Goal: Check status: Check status

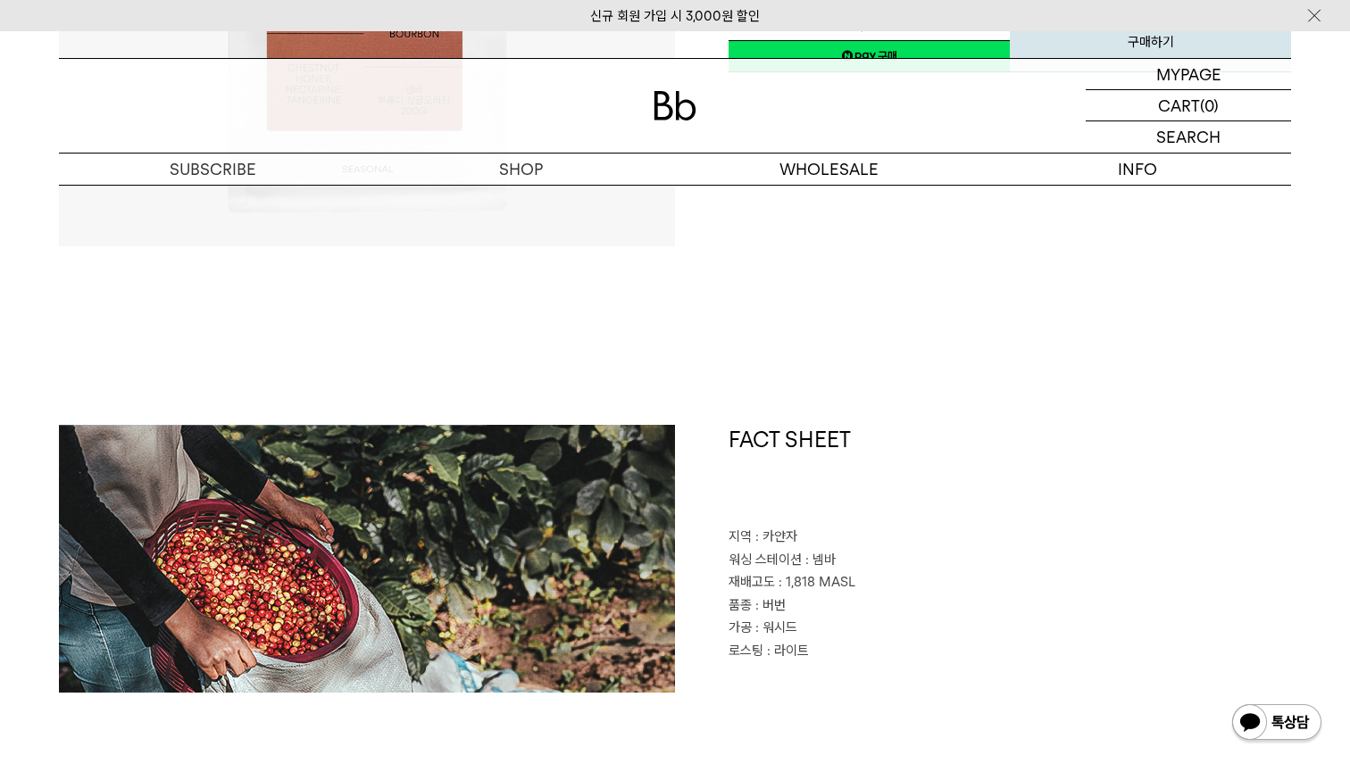
scroll to position [215, 0]
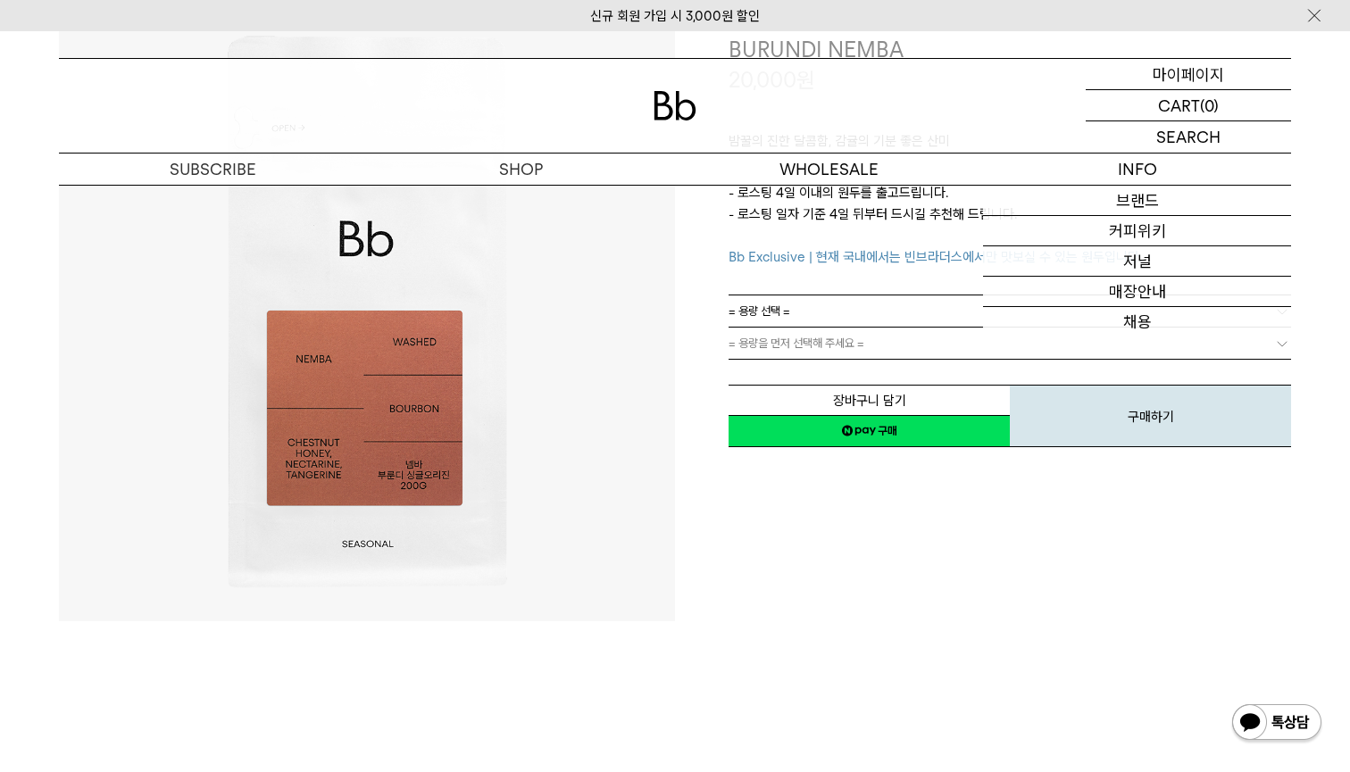
click at [1157, 72] on p "마이페이지" at bounding box center [1188, 74] width 71 height 30
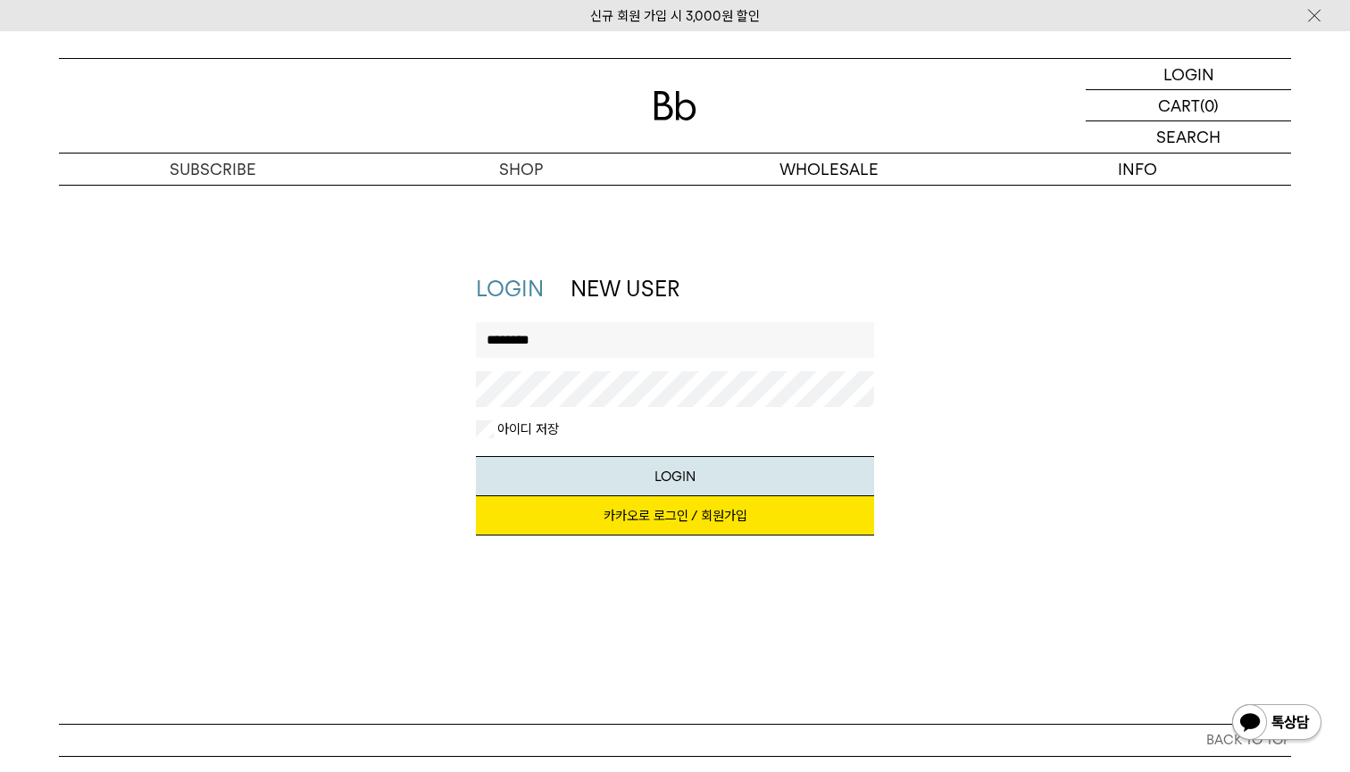
click at [1006, 438] on div "LOGIN NEW USER 지금 가입하시면 3,000원 쿠폰과 매월 회원 전용 커피 혜택을 드려요. 카카오로 로그인 / 회원가입 아이디로 로그…" at bounding box center [675, 413] width 1250 height 279
click at [734, 354] on input "********" at bounding box center [675, 340] width 399 height 36
click at [675, 475] on button "LOGIN" at bounding box center [675, 476] width 399 height 40
click at [604, 337] on input "*********" at bounding box center [675, 340] width 399 height 36
type input "********"
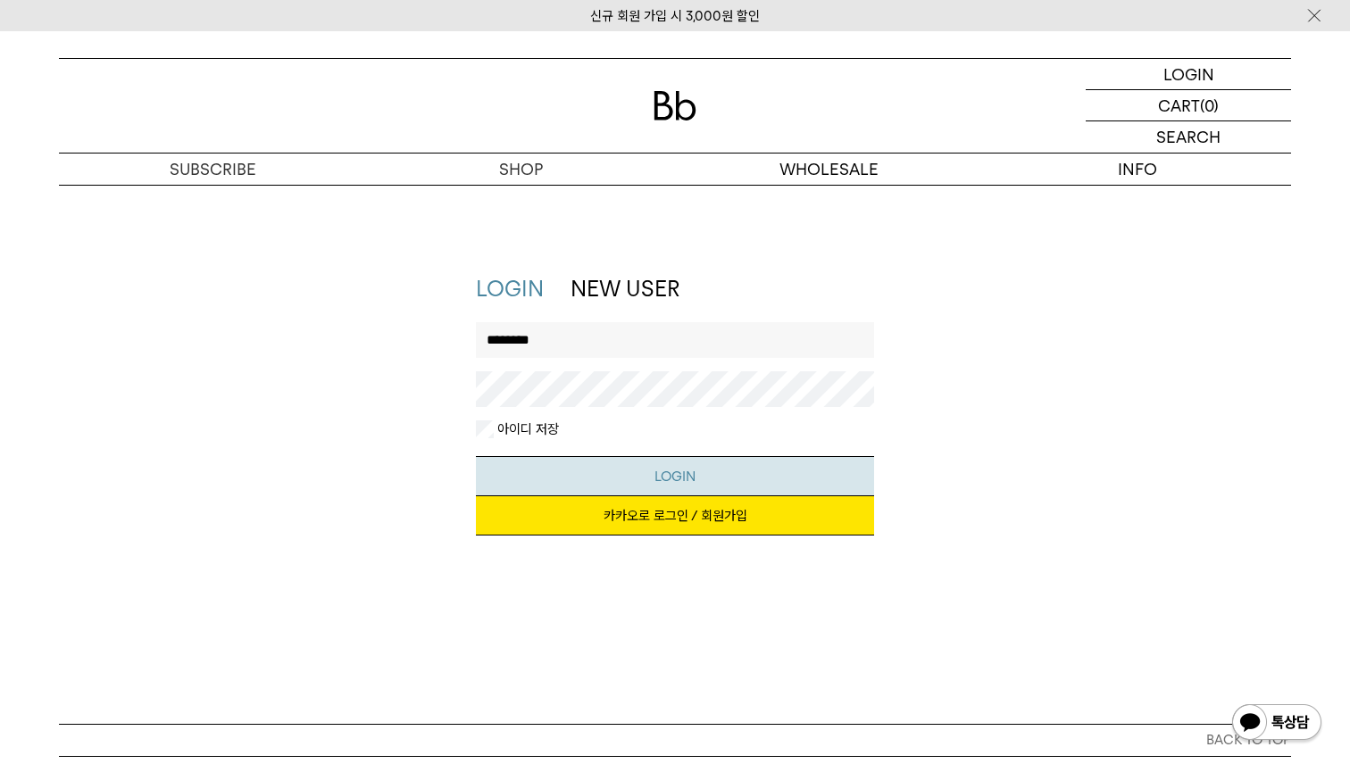
click at [694, 479] on button "LOGIN" at bounding box center [675, 476] width 399 height 40
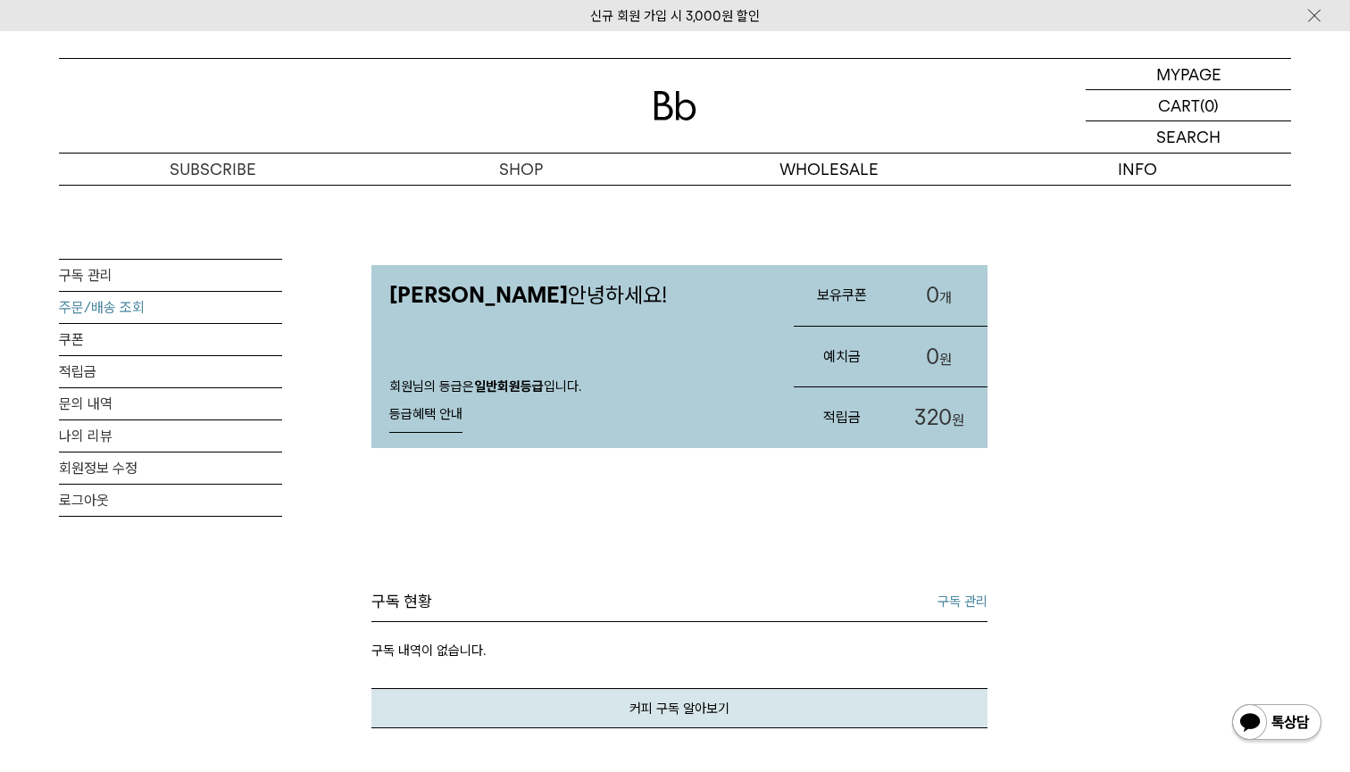
click at [132, 306] on link "주문/배송 조회" at bounding box center [170, 307] width 223 height 31
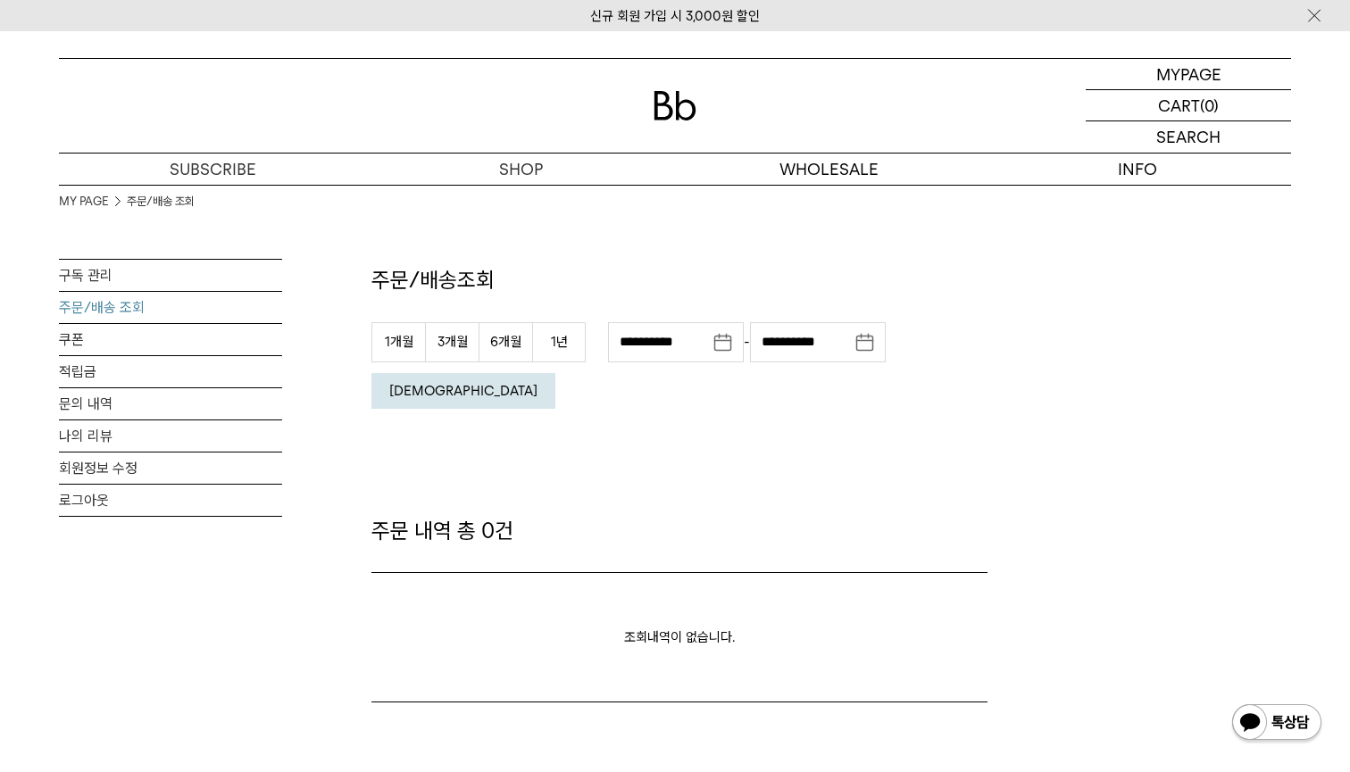
click at [578, 363] on form "**********" at bounding box center [679, 370] width 616 height 97
click at [574, 353] on button "1년" at bounding box center [559, 342] width 54 height 40
type input "**********"
click at [538, 383] on em "조회" at bounding box center [463, 391] width 148 height 16
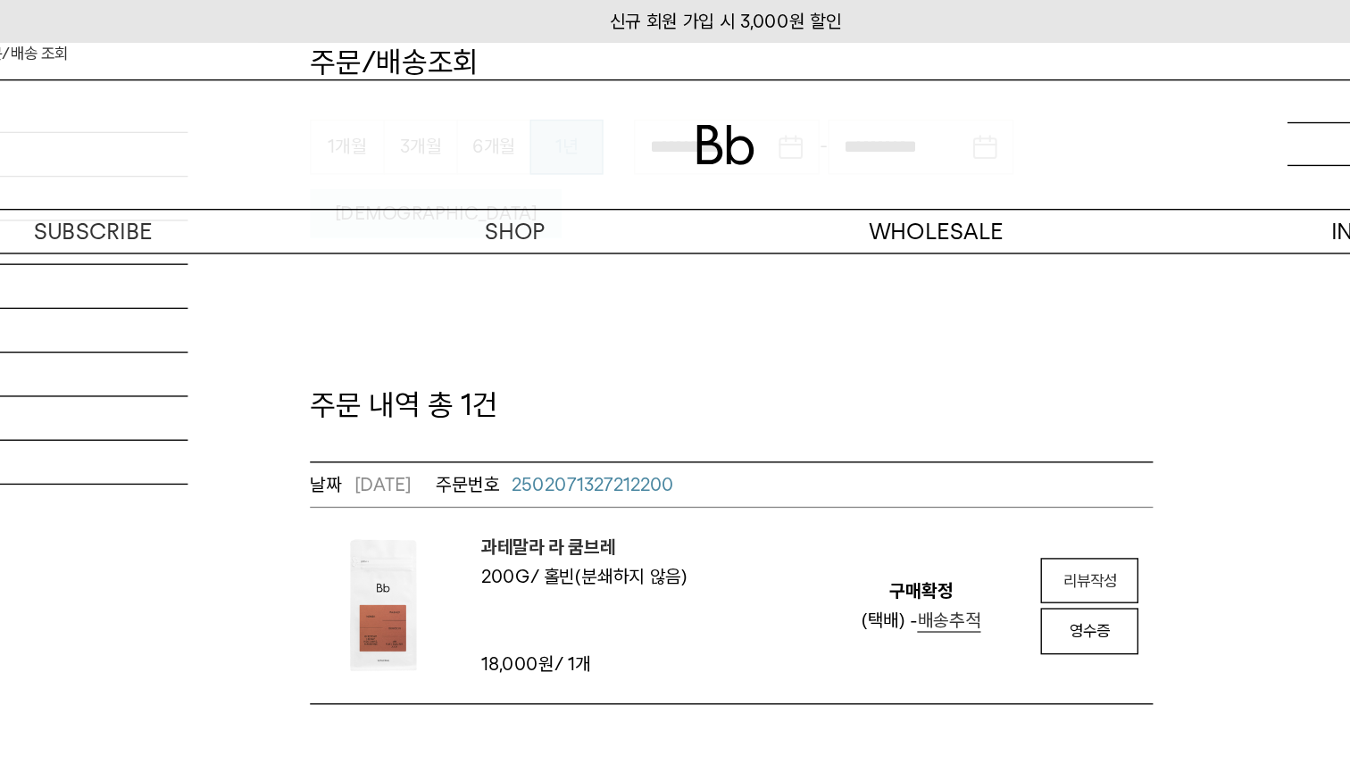
scroll to position [86, 0]
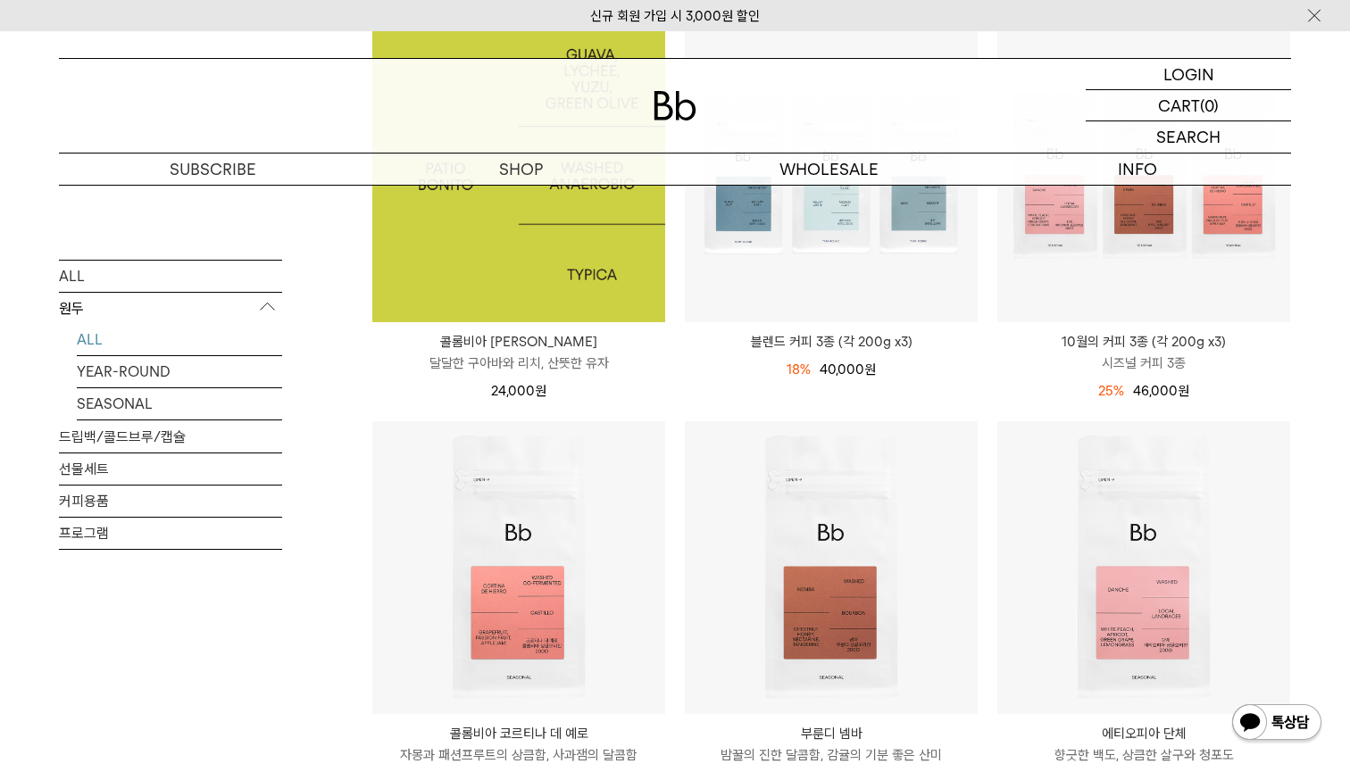
scroll to position [315, 0]
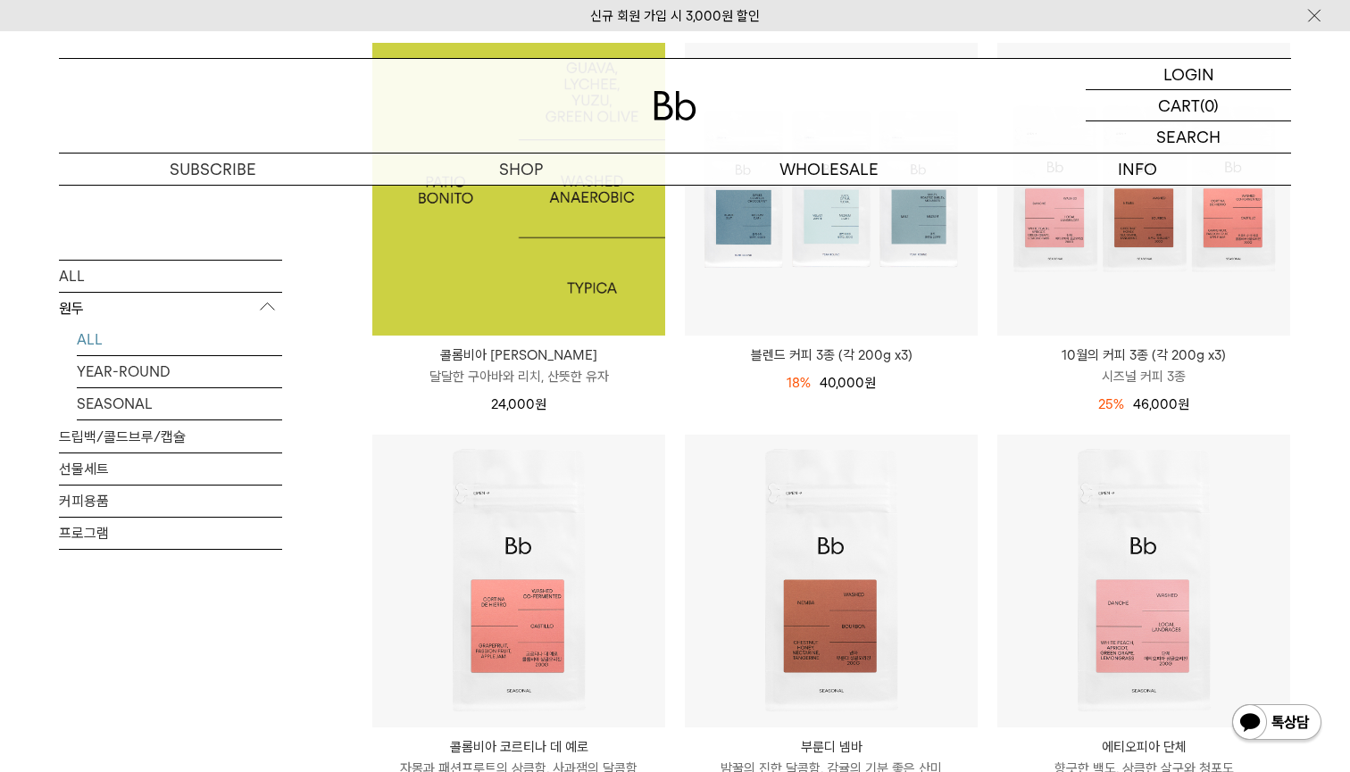
click at [598, 273] on img at bounding box center [518, 189] width 293 height 293
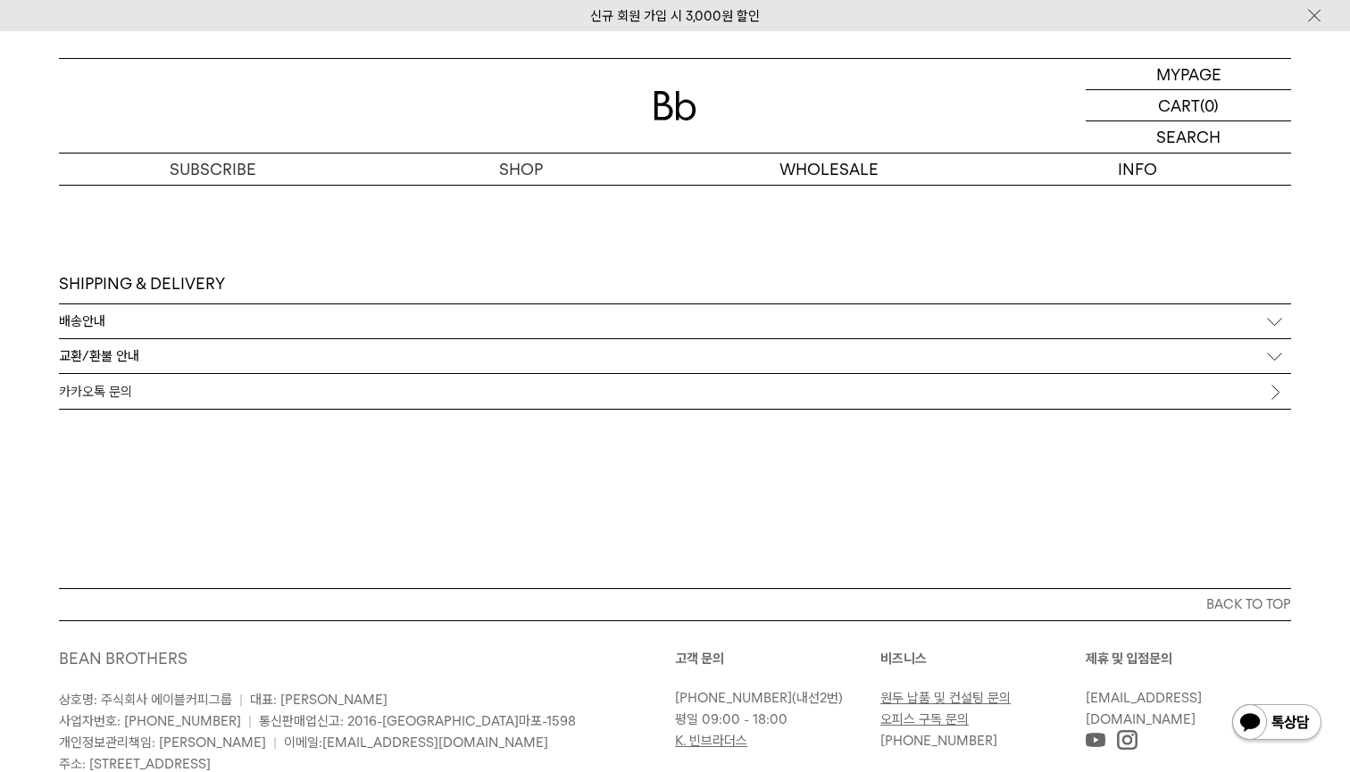
scroll to position [3812, 0]
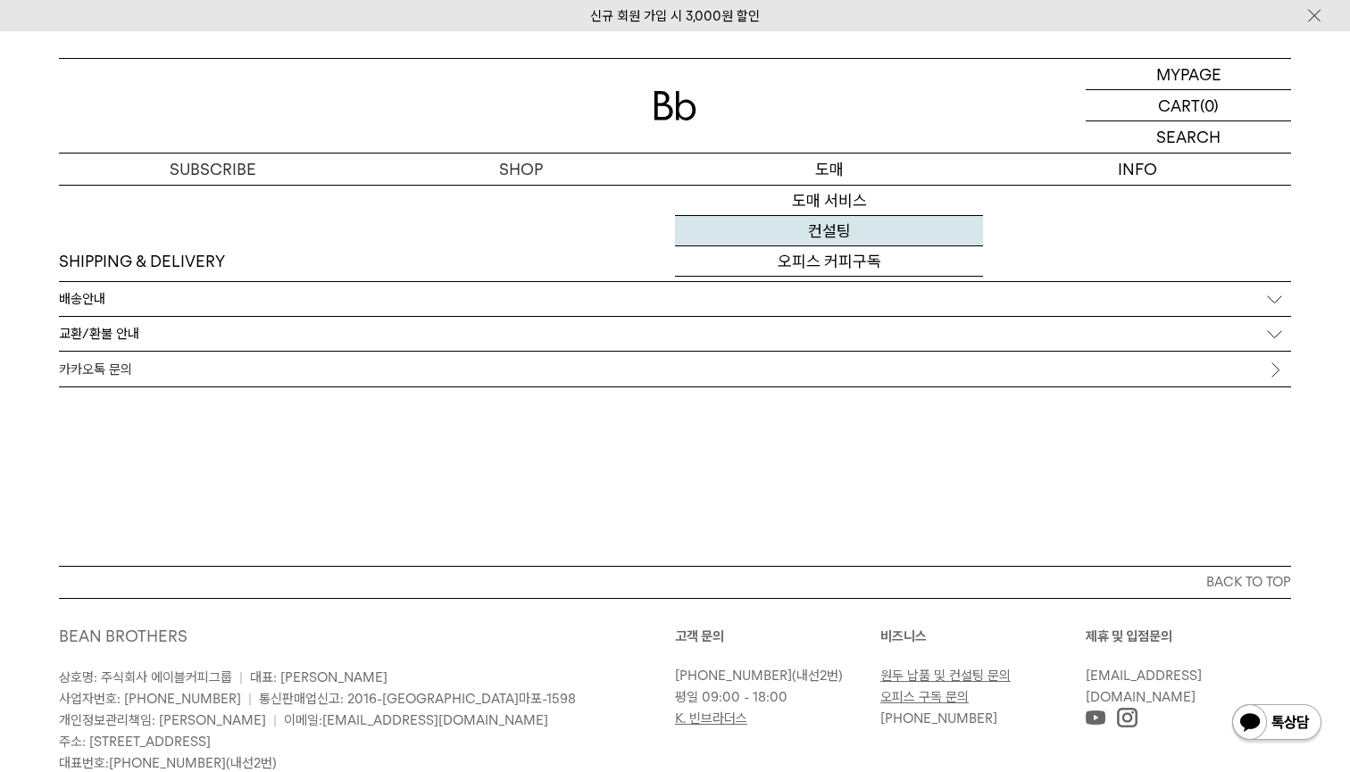
click at [845, 225] on link "컨설팅" at bounding box center [829, 231] width 308 height 30
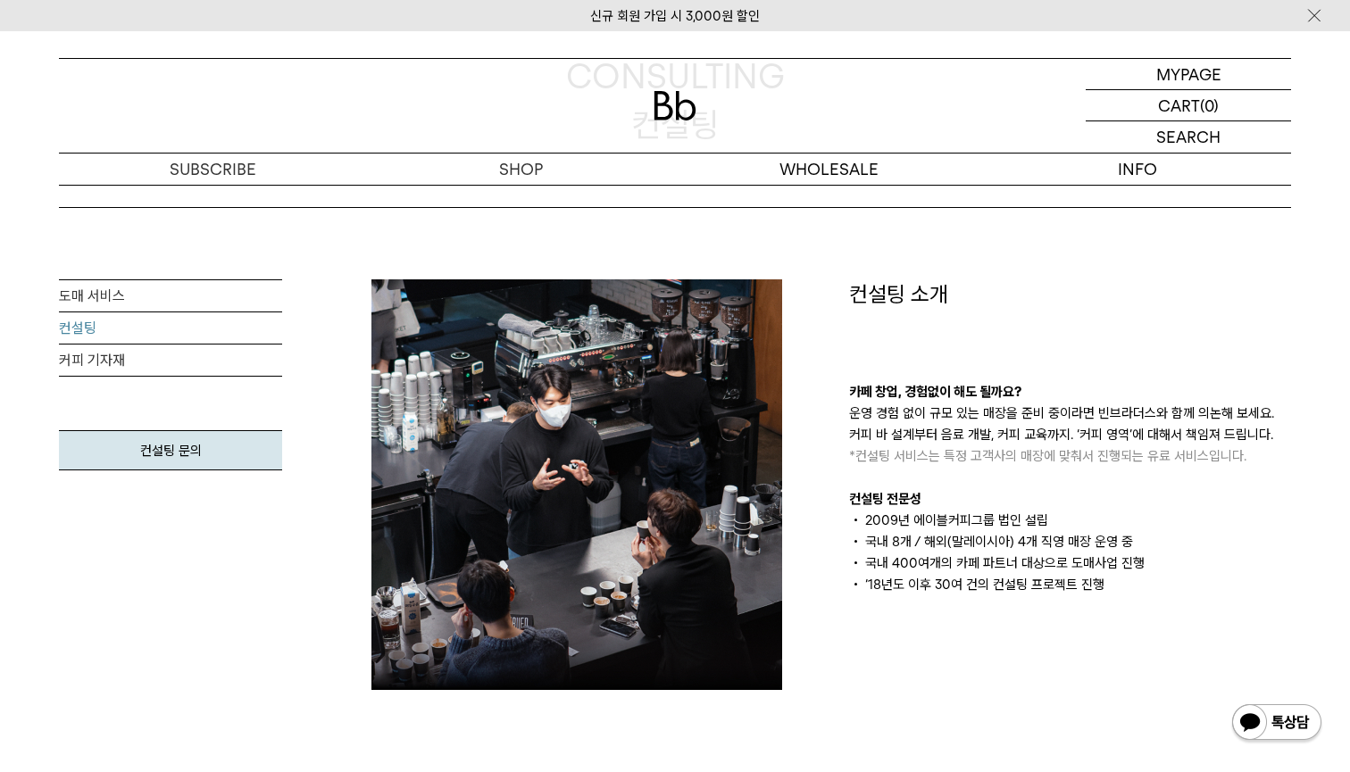
scroll to position [191, 0]
click at [126, 354] on link "커피 기자재" at bounding box center [170, 361] width 223 height 32
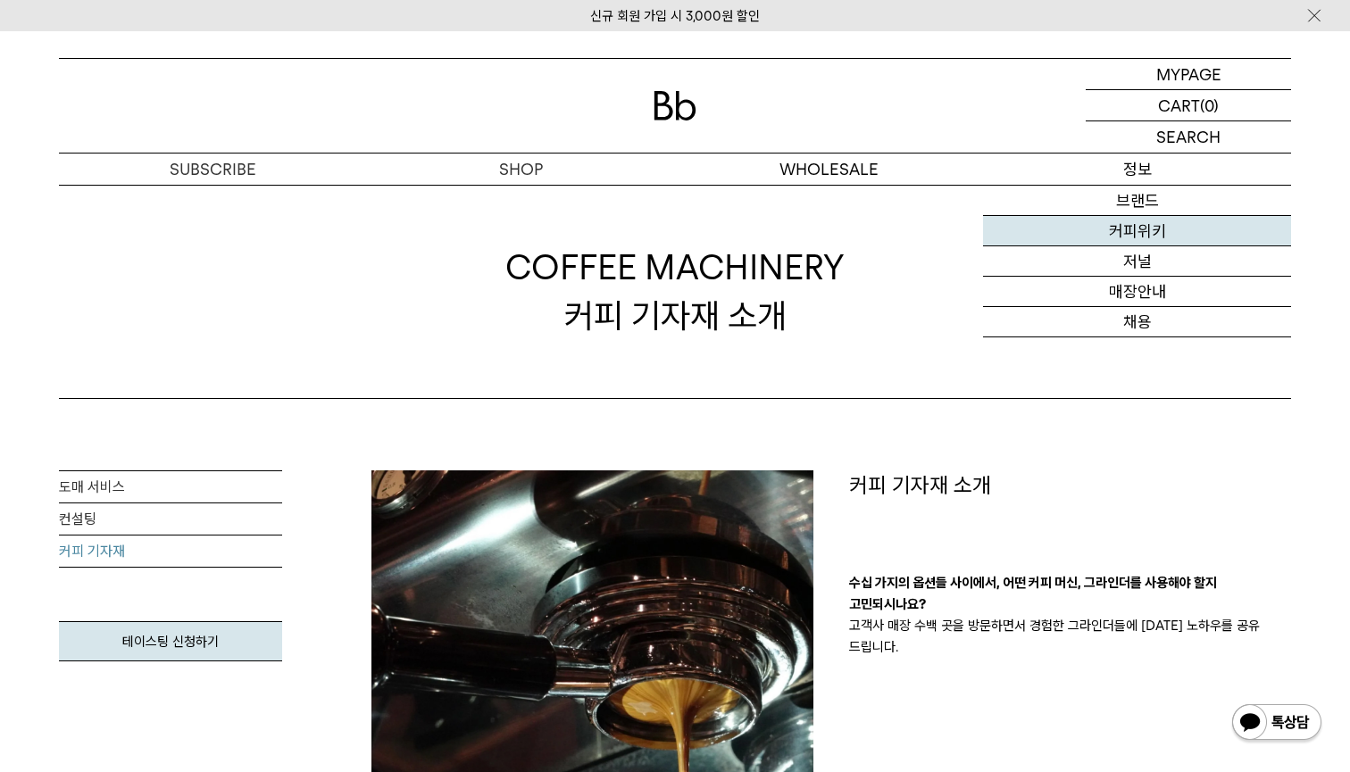
click at [1140, 222] on link "커피위키" at bounding box center [1137, 231] width 308 height 30
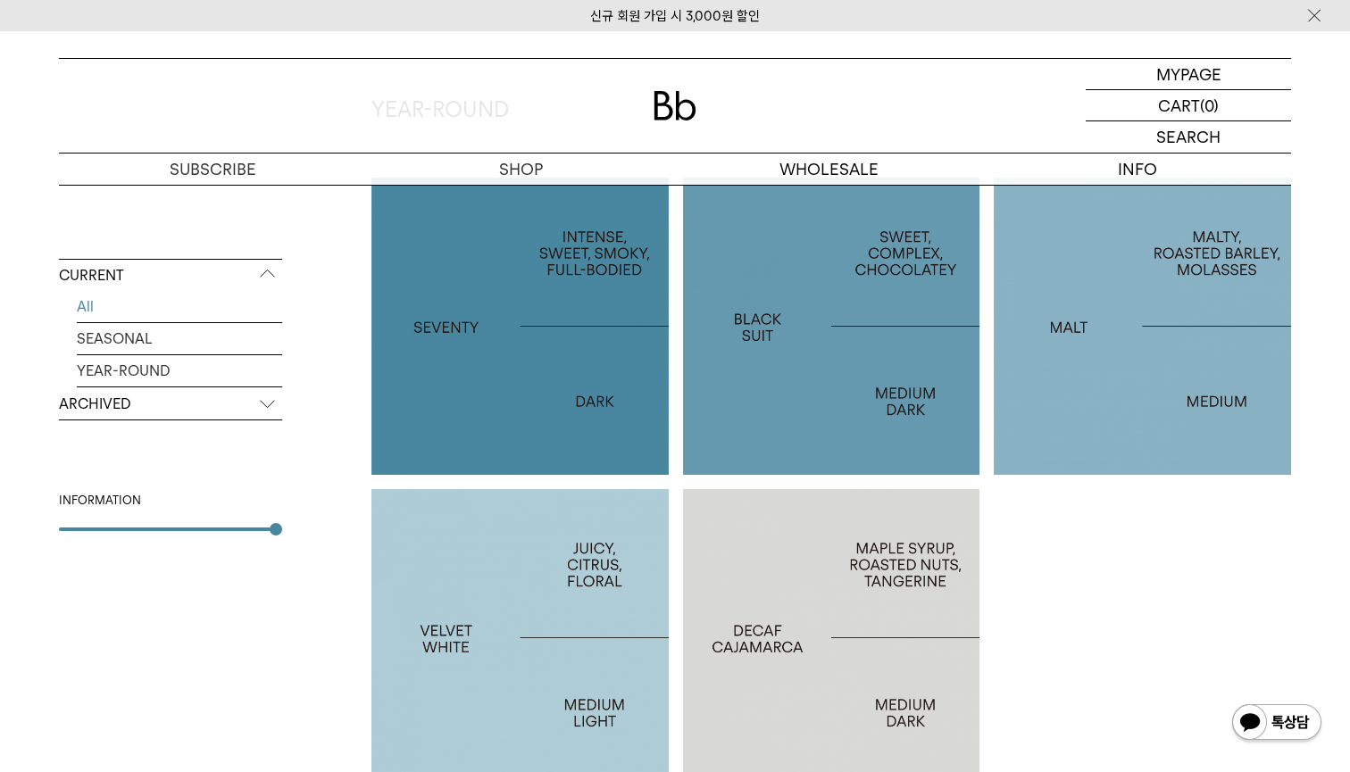
scroll to position [1224, 0]
click at [136, 396] on p "ARCHIVED" at bounding box center [170, 404] width 223 height 32
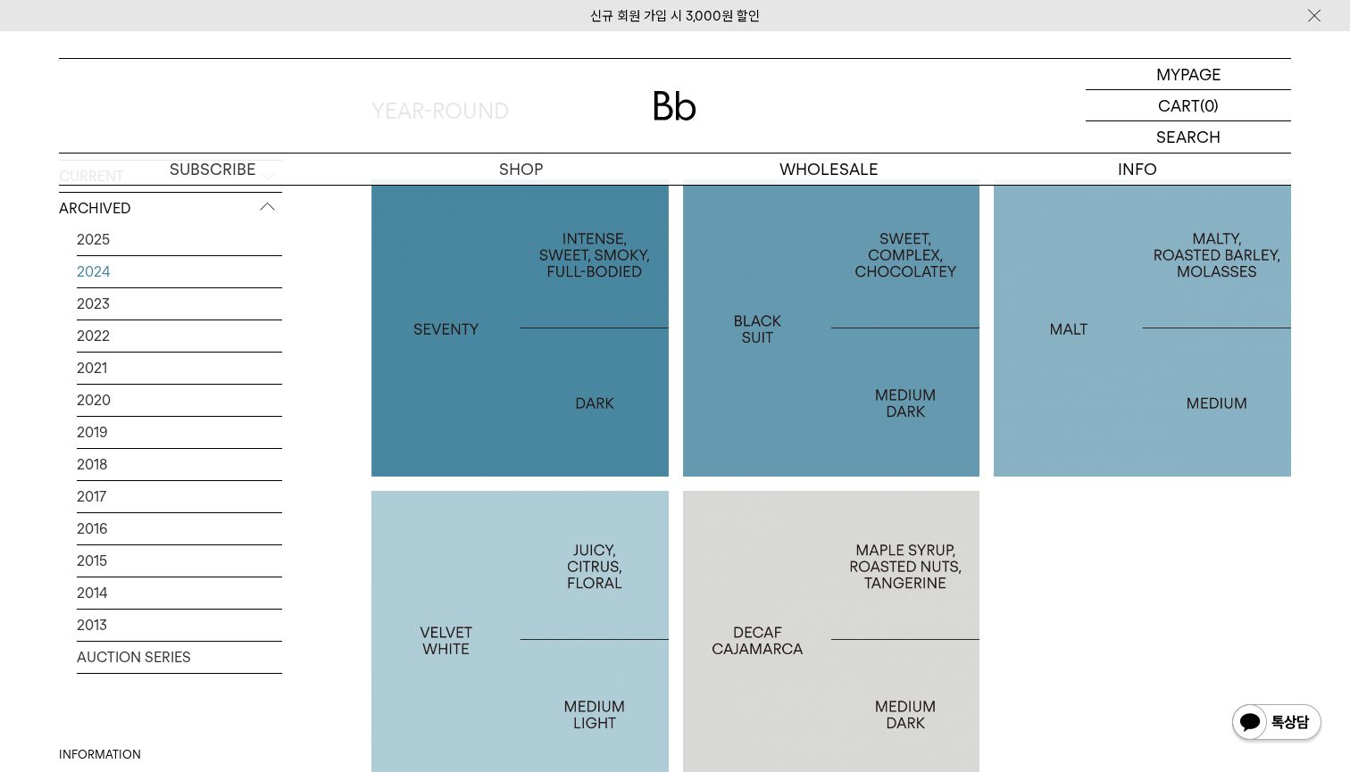
click at [123, 263] on link "2024" at bounding box center [179, 271] width 205 height 31
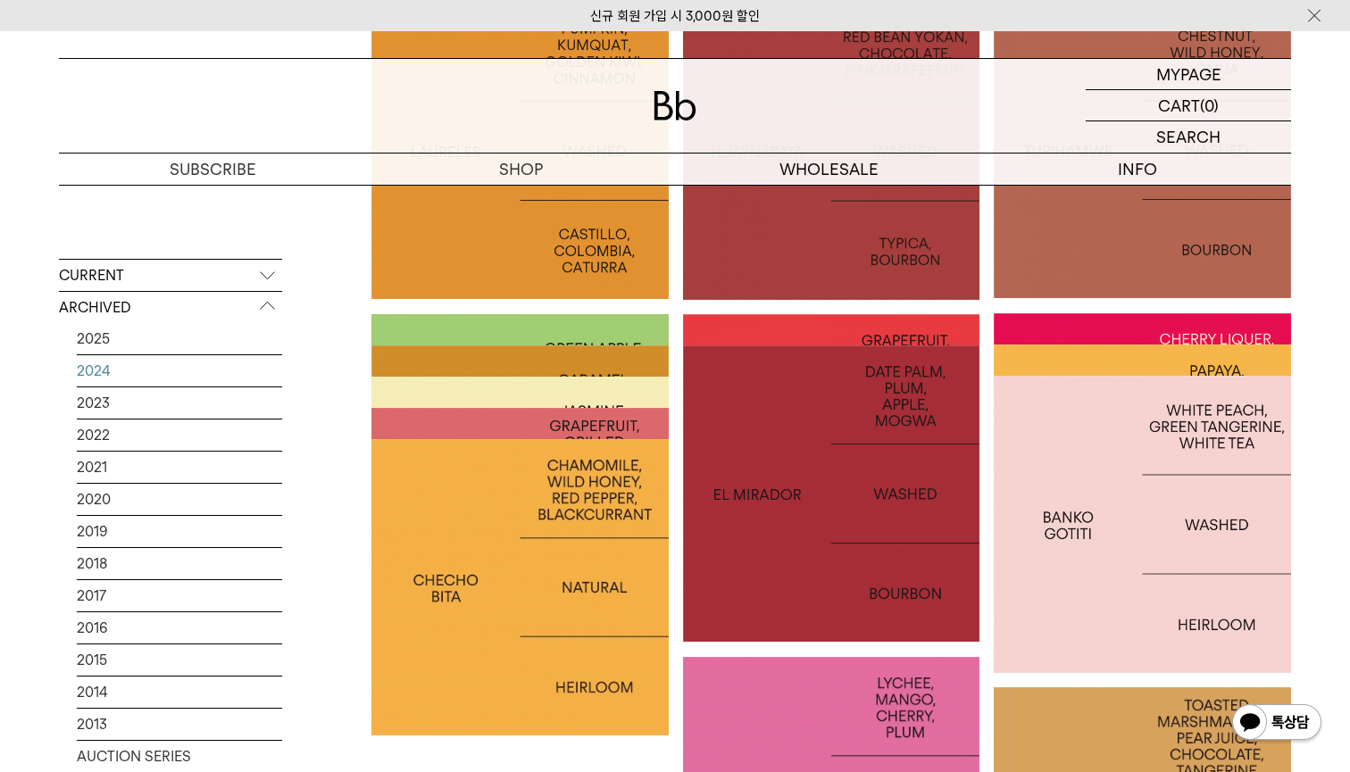
scroll to position [3330, 0]
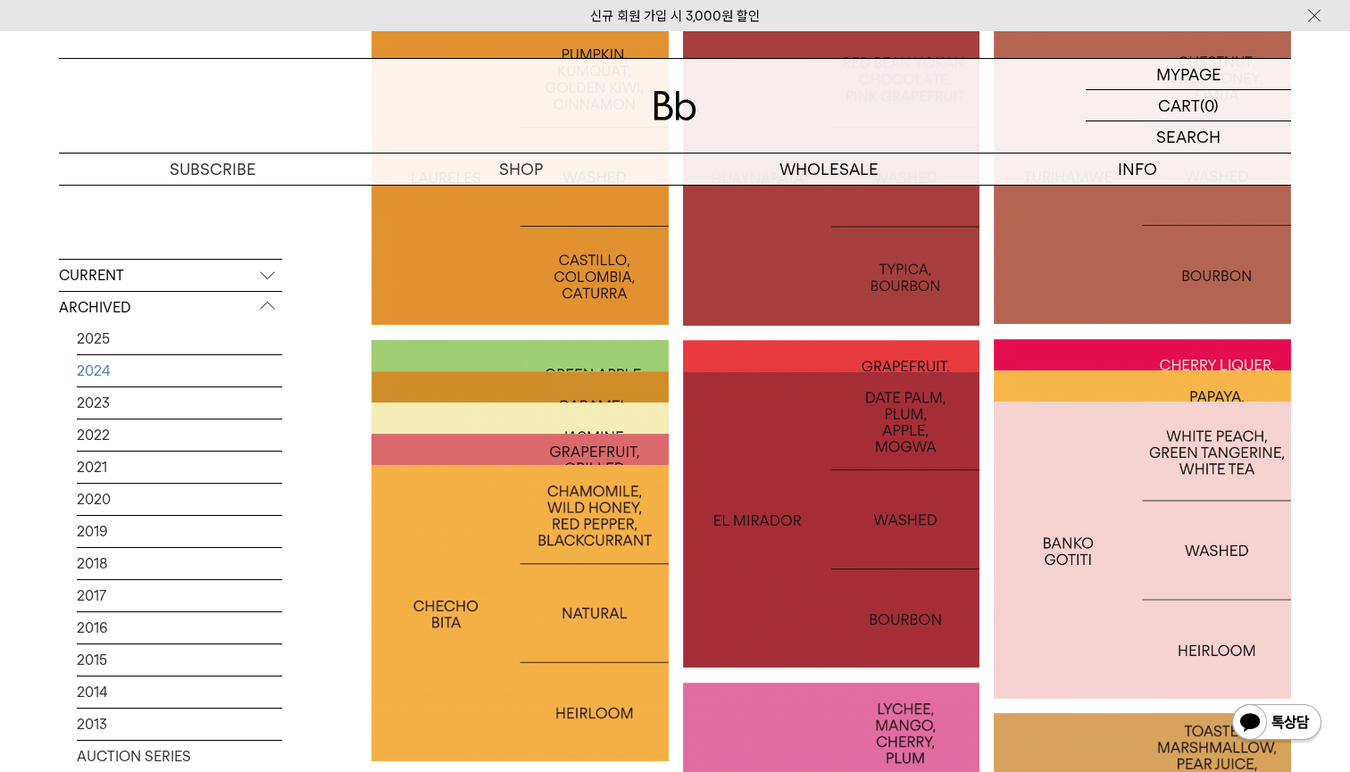
click at [550, 384] on div at bounding box center [519, 519] width 297 height 297
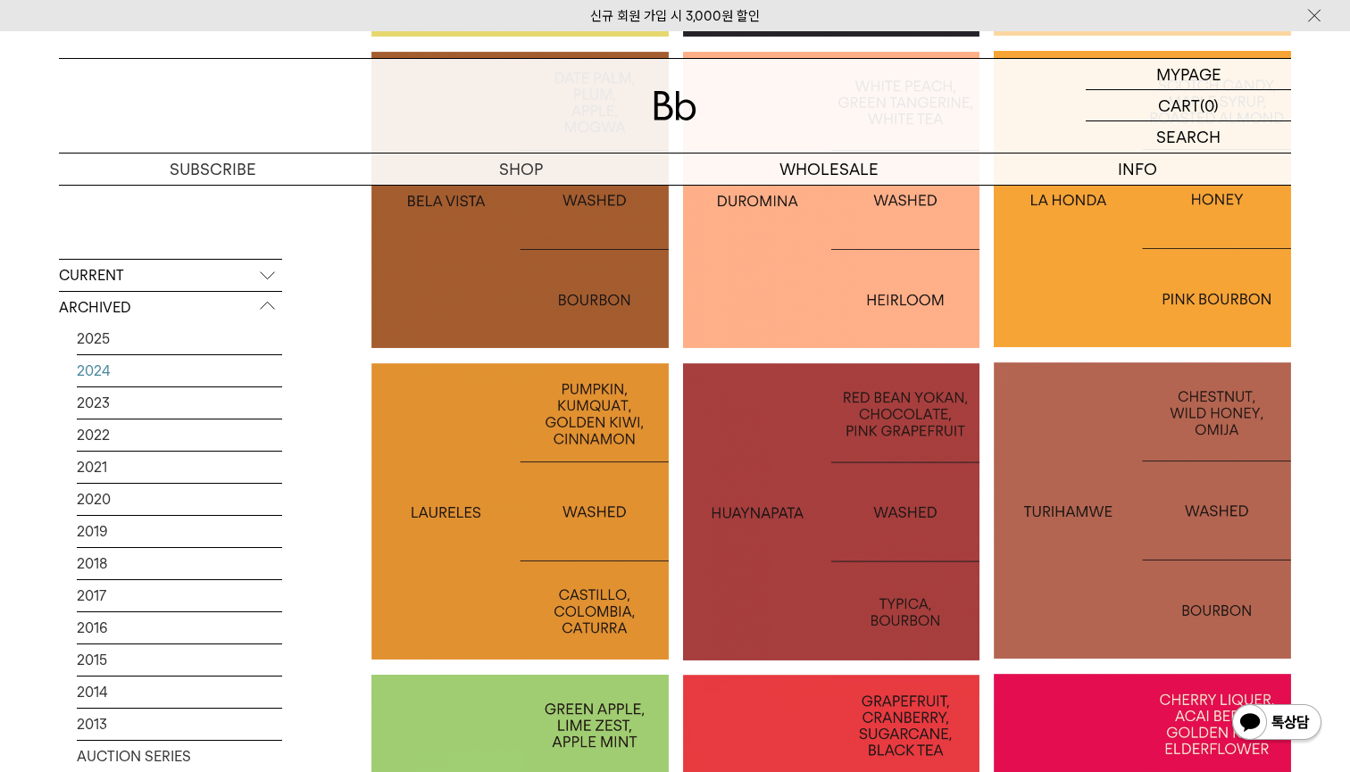
scroll to position [2999, 0]
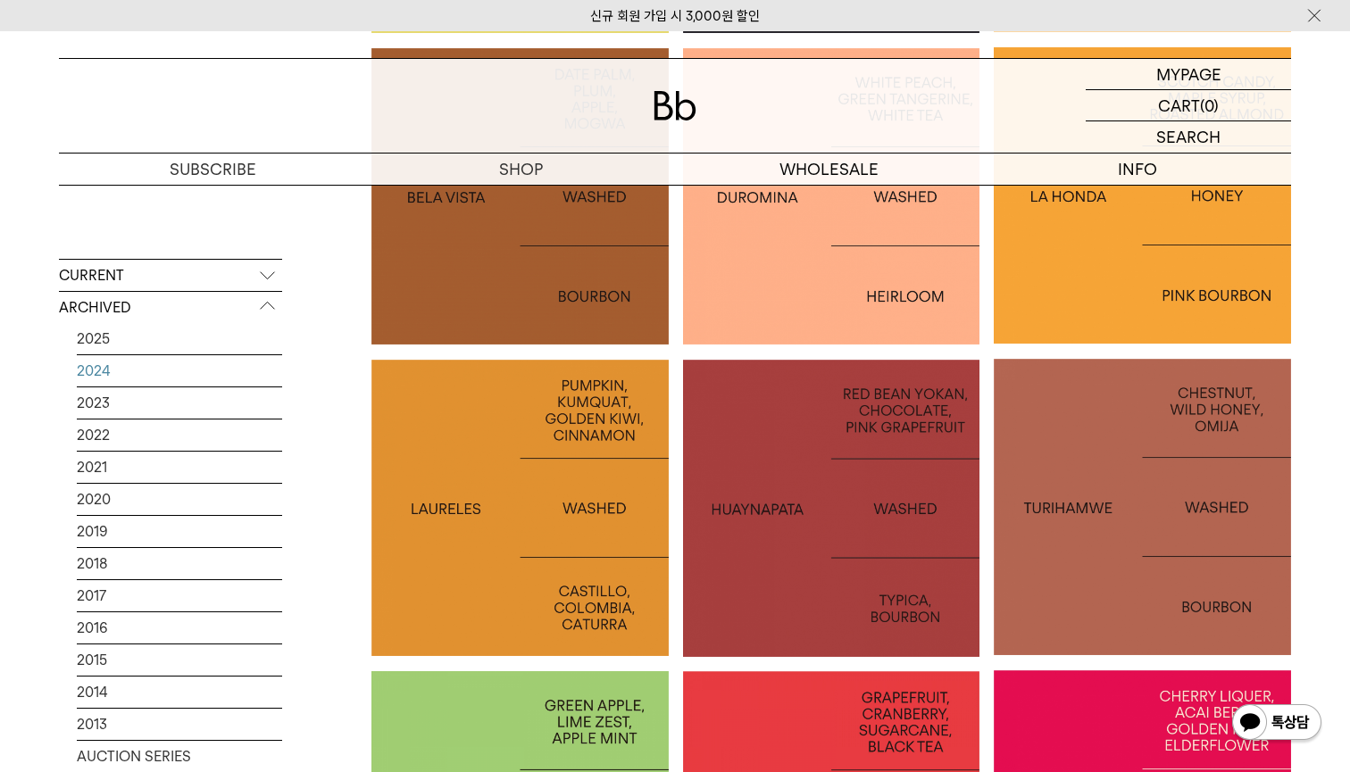
click at [1077, 484] on div at bounding box center [1142, 507] width 297 height 297
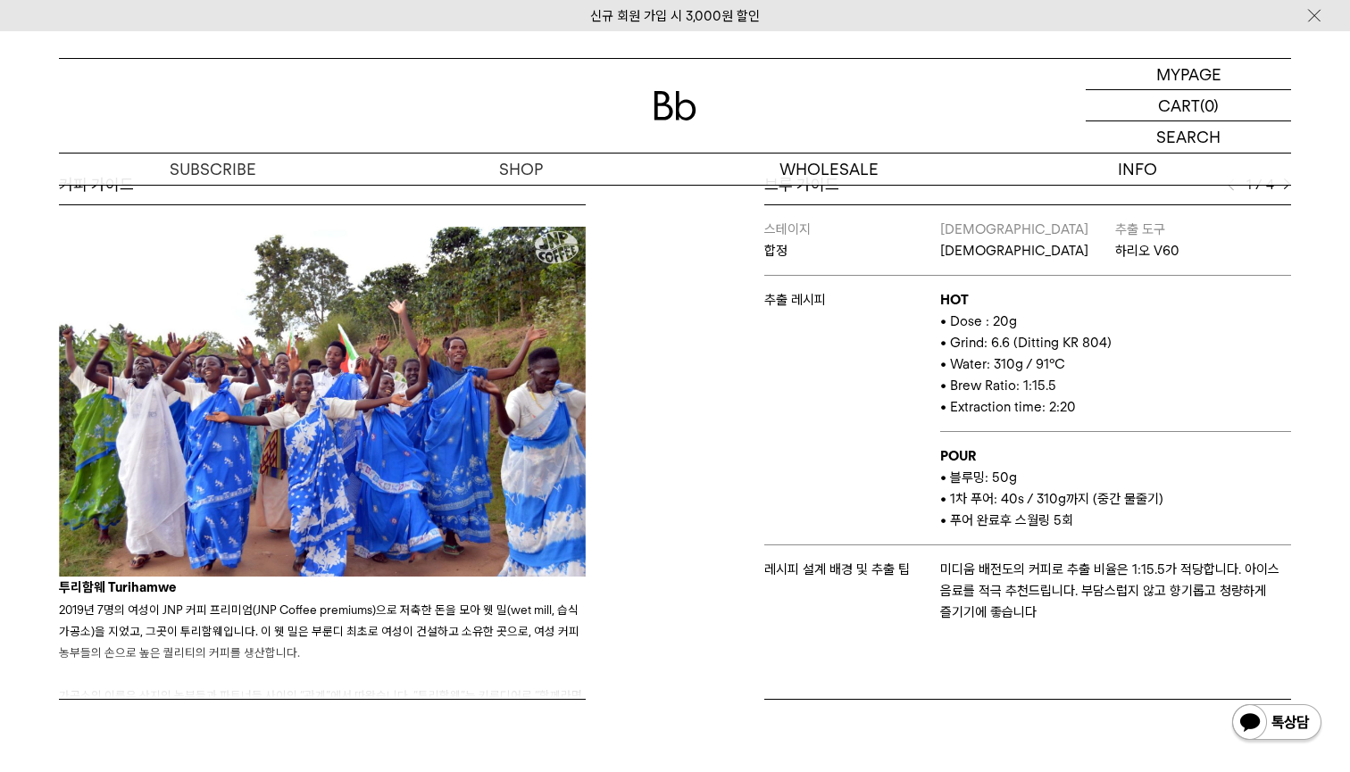
scroll to position [757, 0]
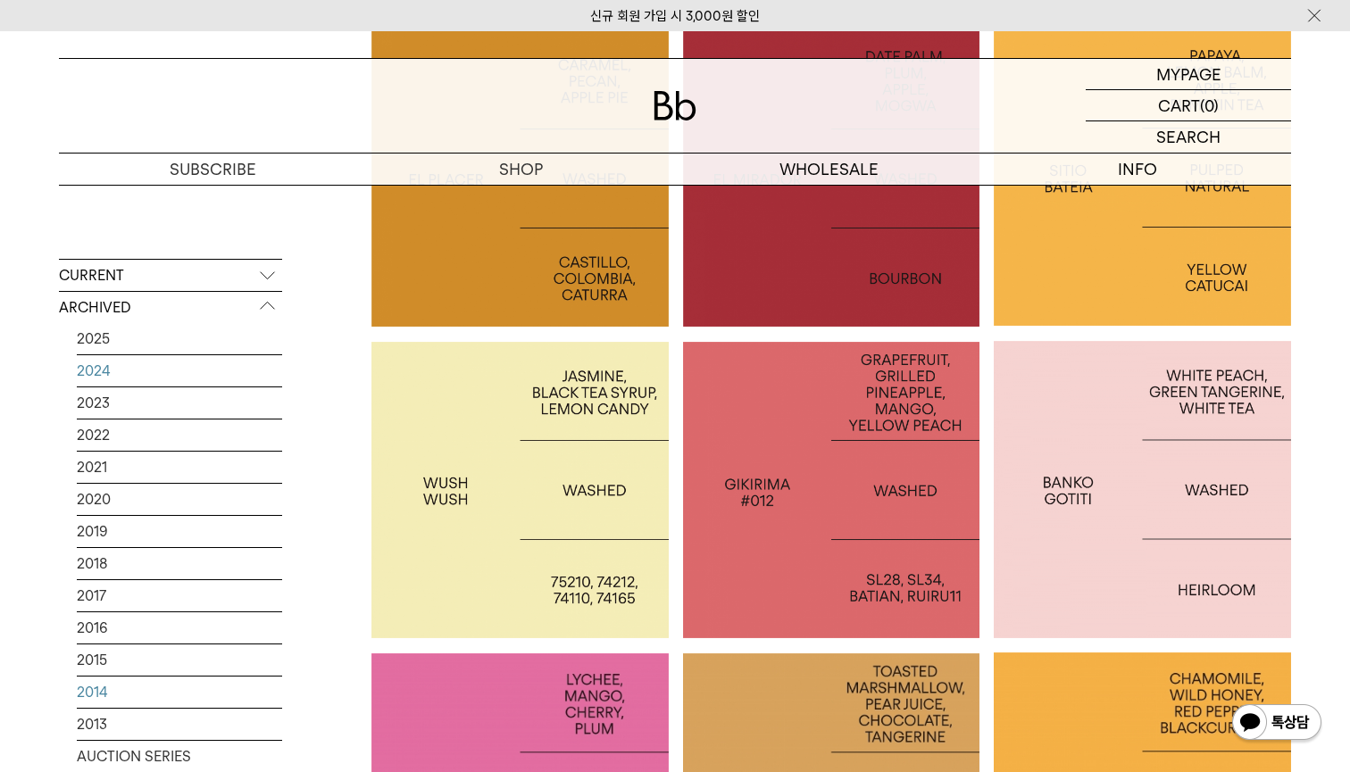
scroll to position [3713, 0]
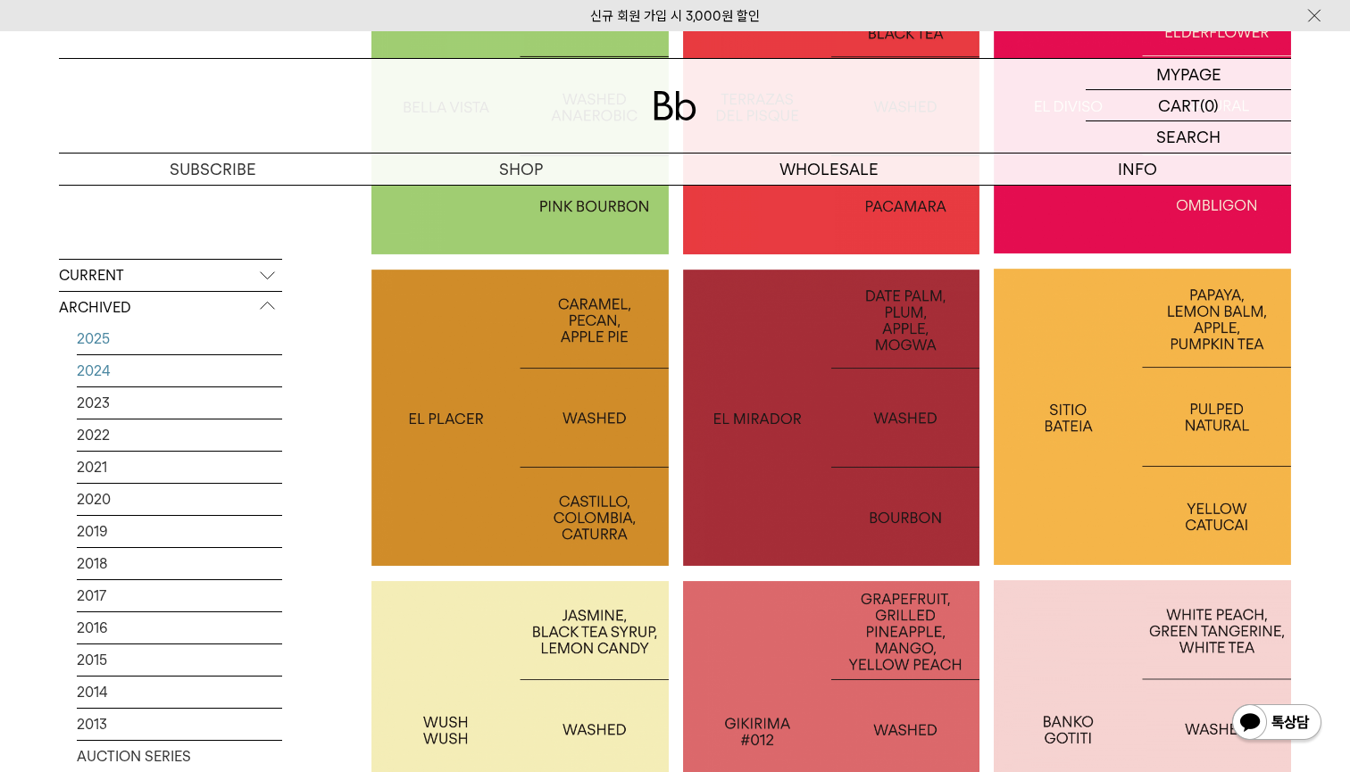
click at [132, 338] on link "2025" at bounding box center [179, 338] width 205 height 31
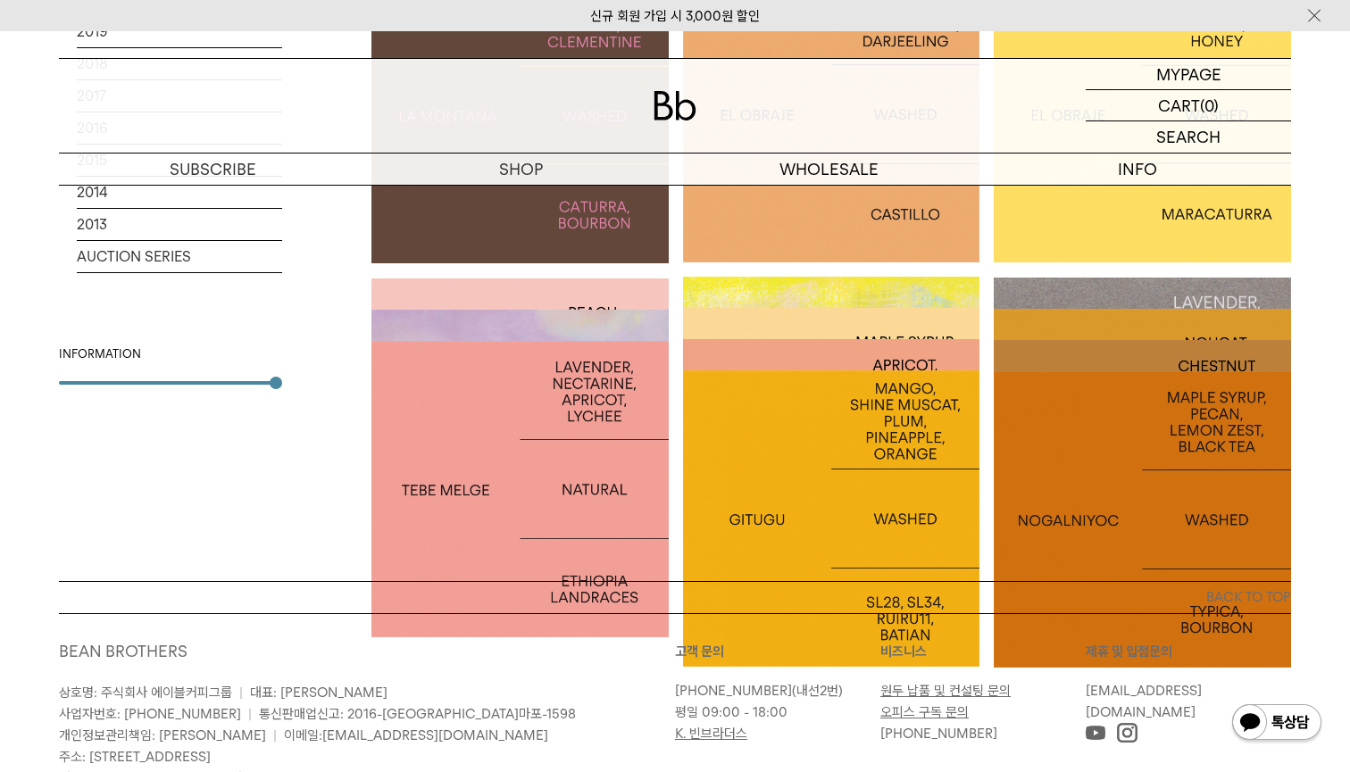
scroll to position [2781, 0]
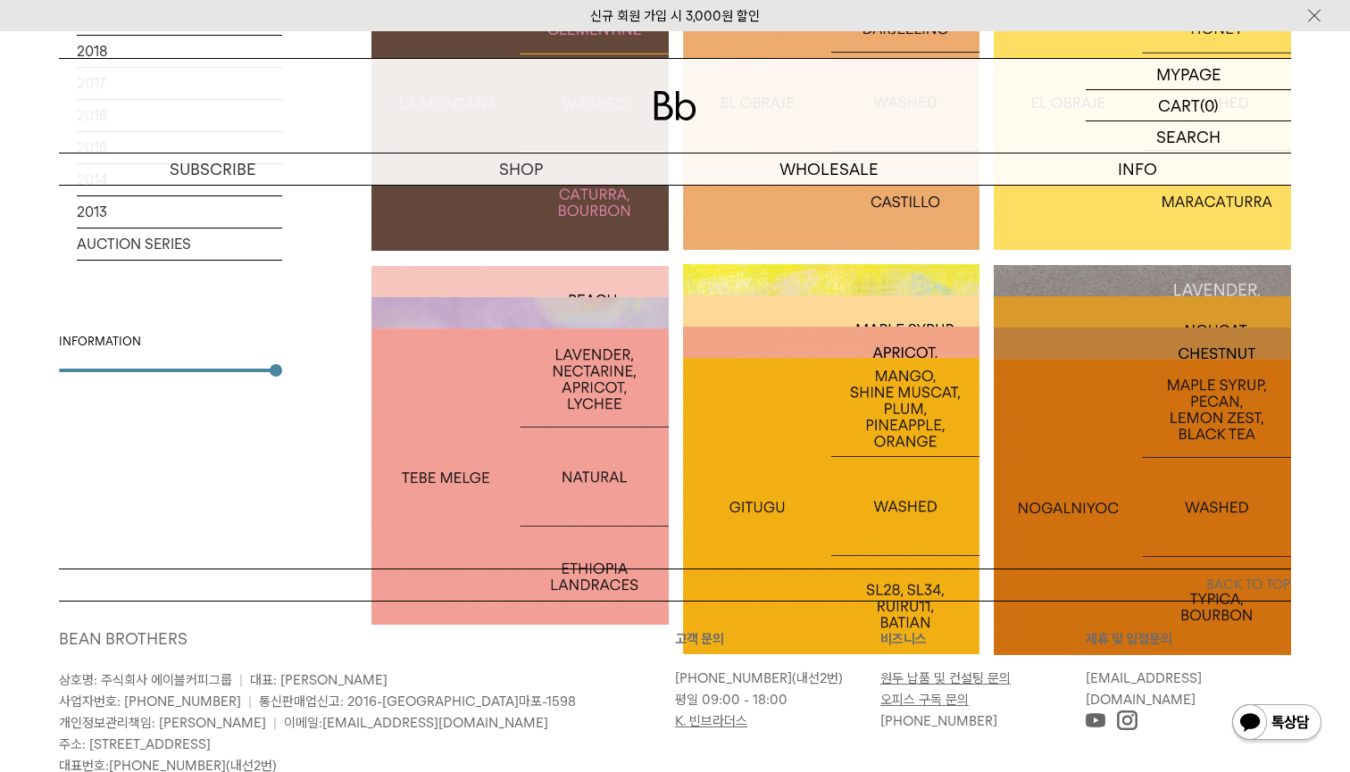
click at [1066, 342] on div at bounding box center [1142, 476] width 297 height 297
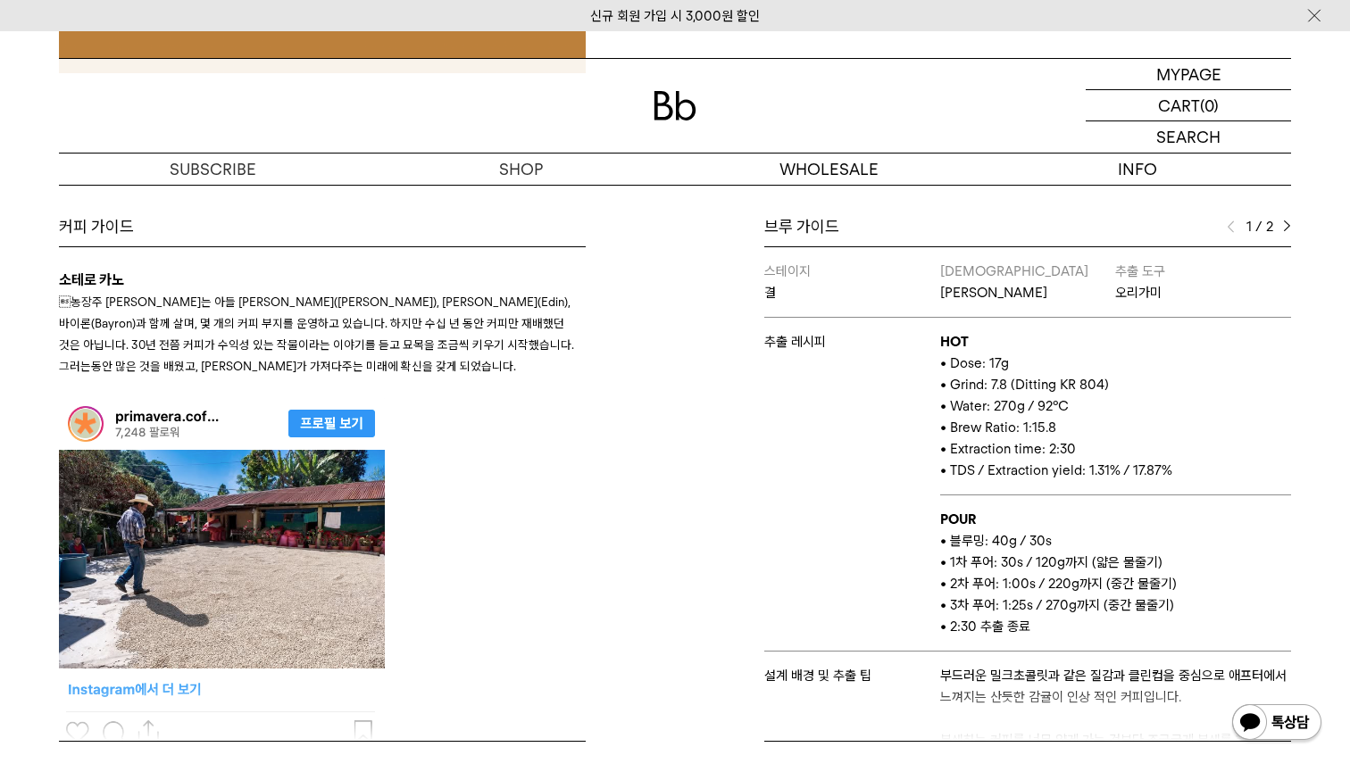
scroll to position [725, 0]
click at [1288, 226] on img at bounding box center [1287, 227] width 8 height 13
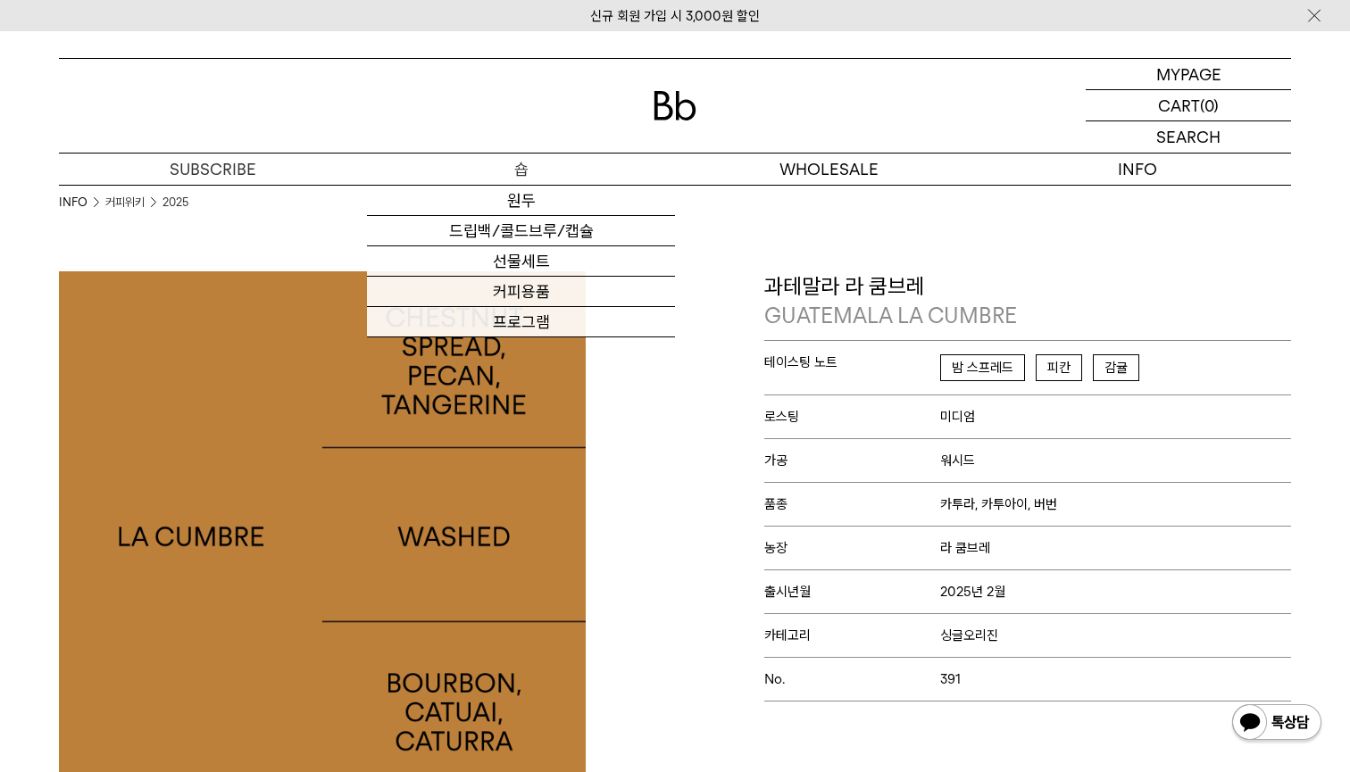
scroll to position [0, 0]
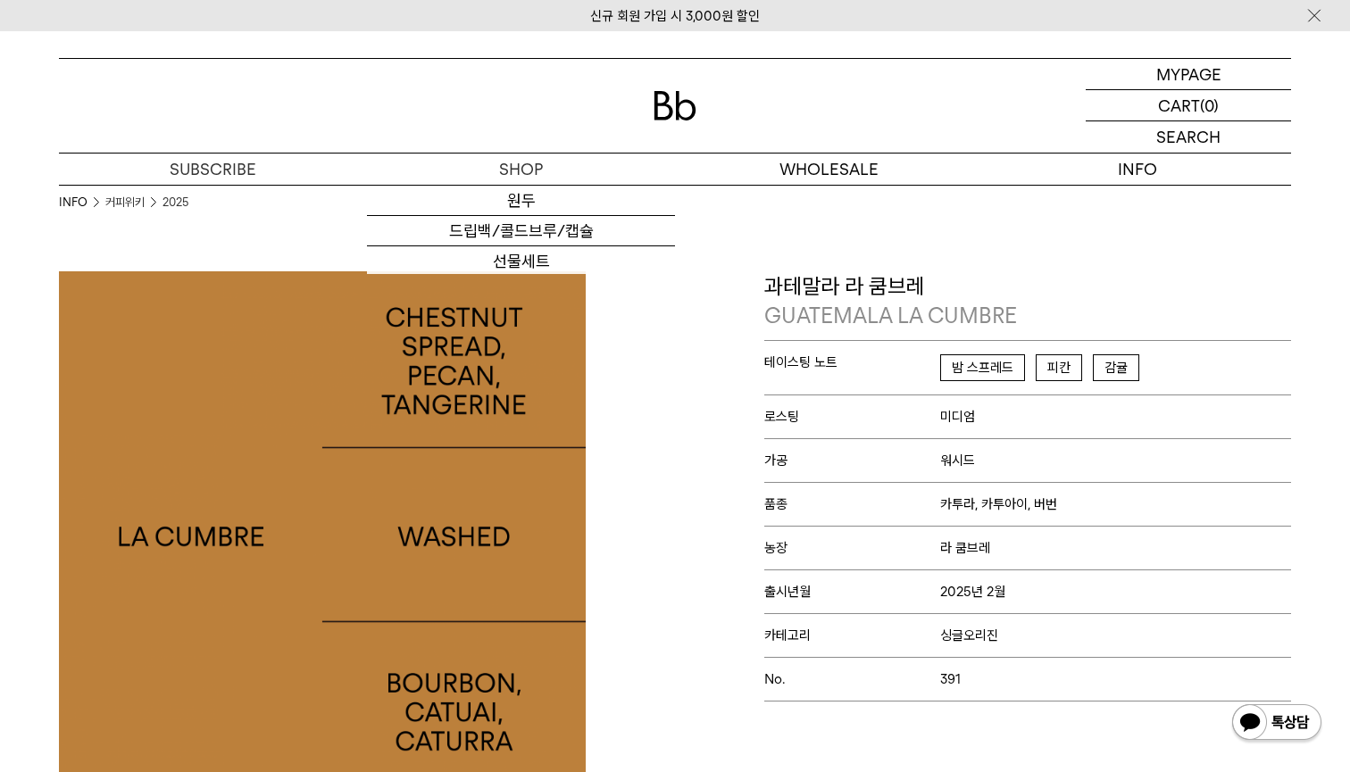
click at [671, 91] on img at bounding box center [675, 105] width 43 height 29
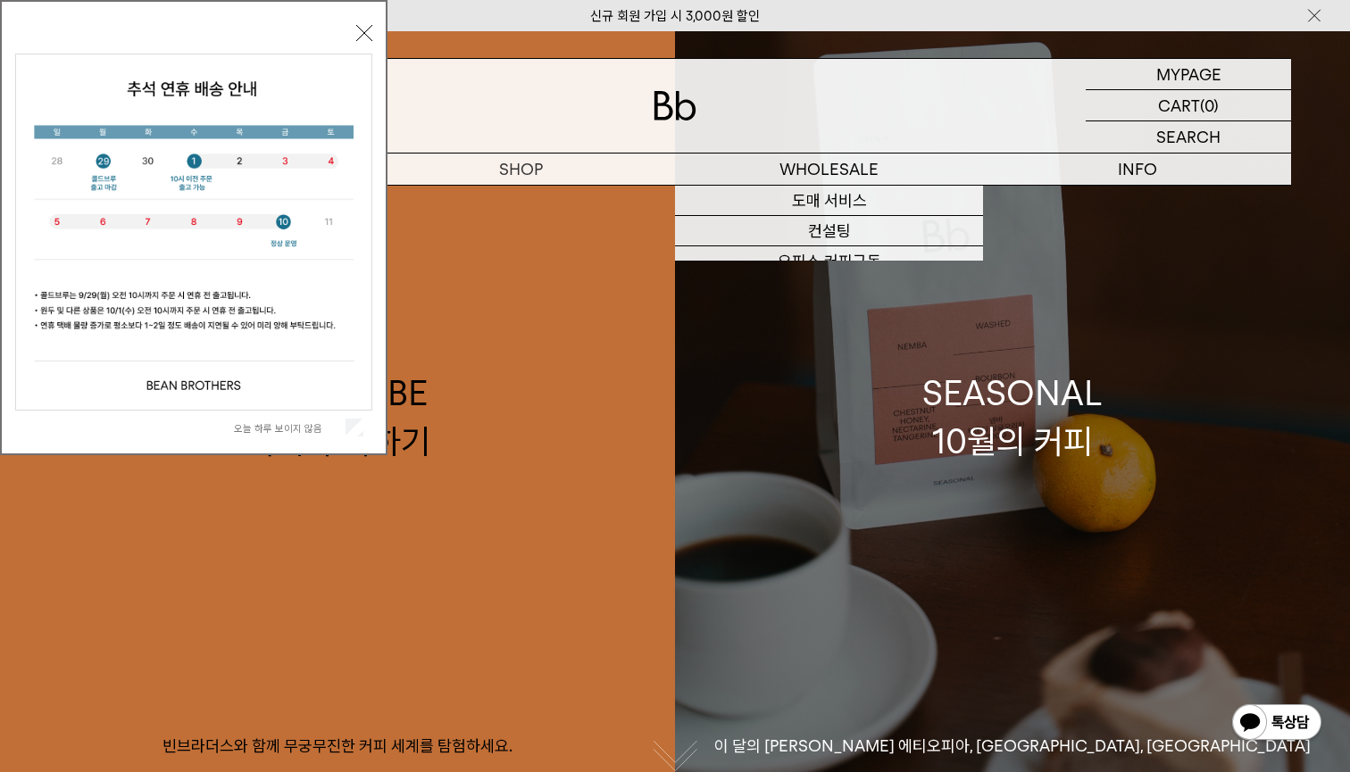
click at [855, 472] on link "SEASONAL 10월의 커피 이 달의 제철 커피 에티오피아, 부룬디, 콜롬비아" at bounding box center [1012, 417] width 675 height 772
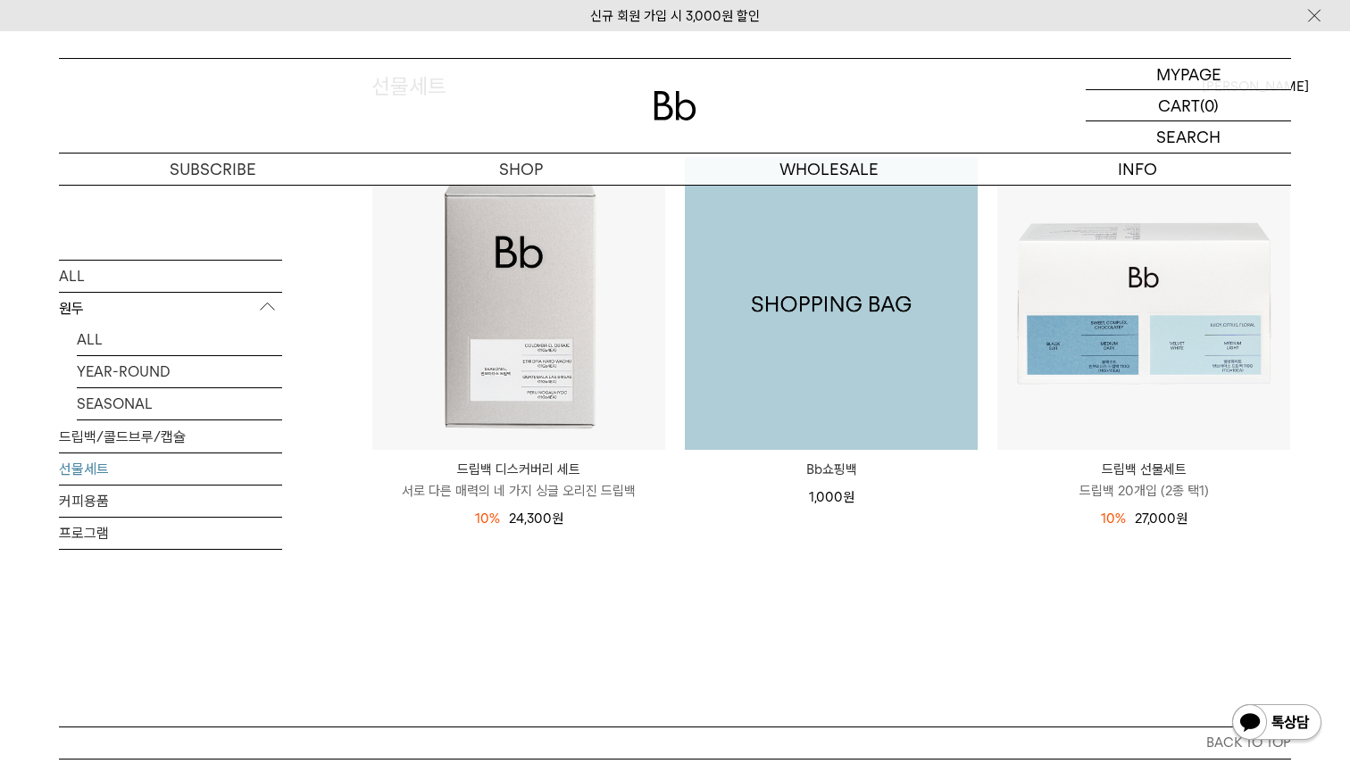
scroll to position [179, 0]
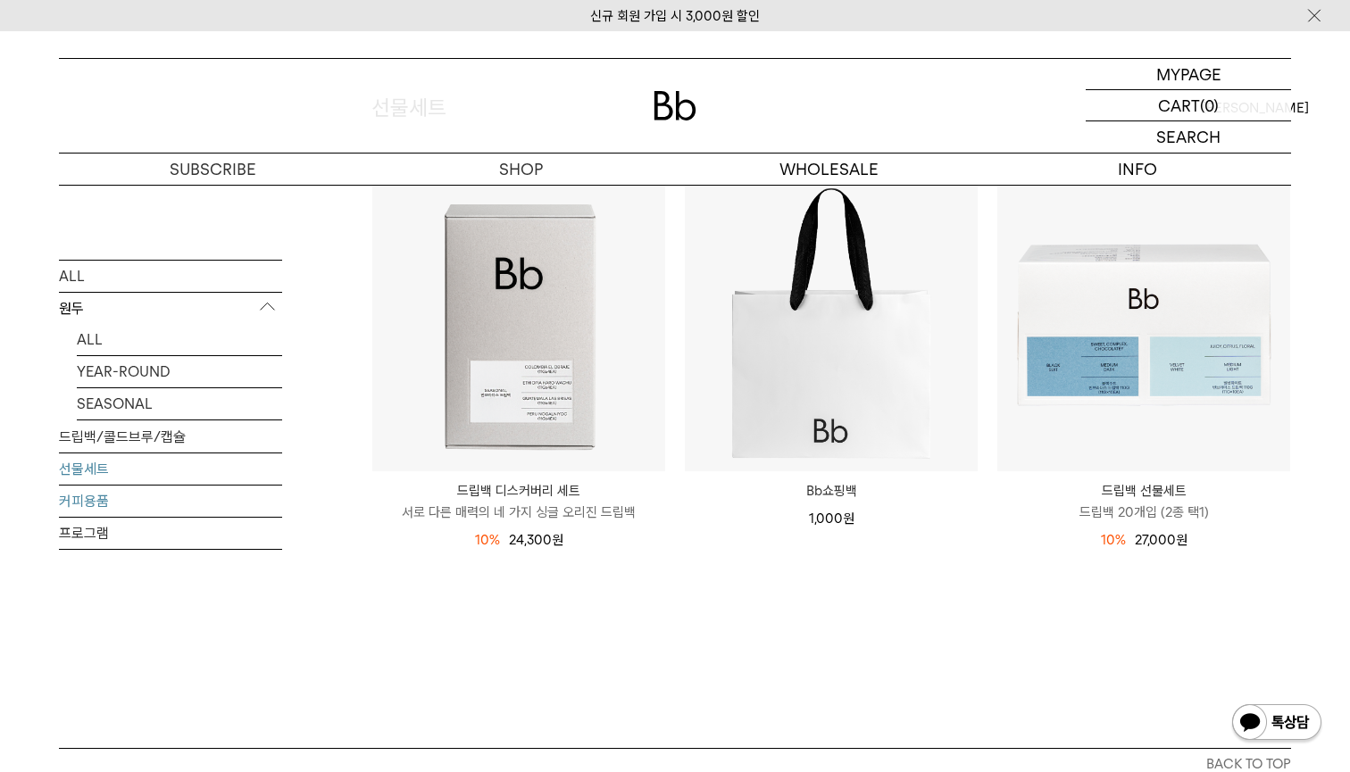
click at [115, 496] on link "커피용품" at bounding box center [170, 500] width 223 height 31
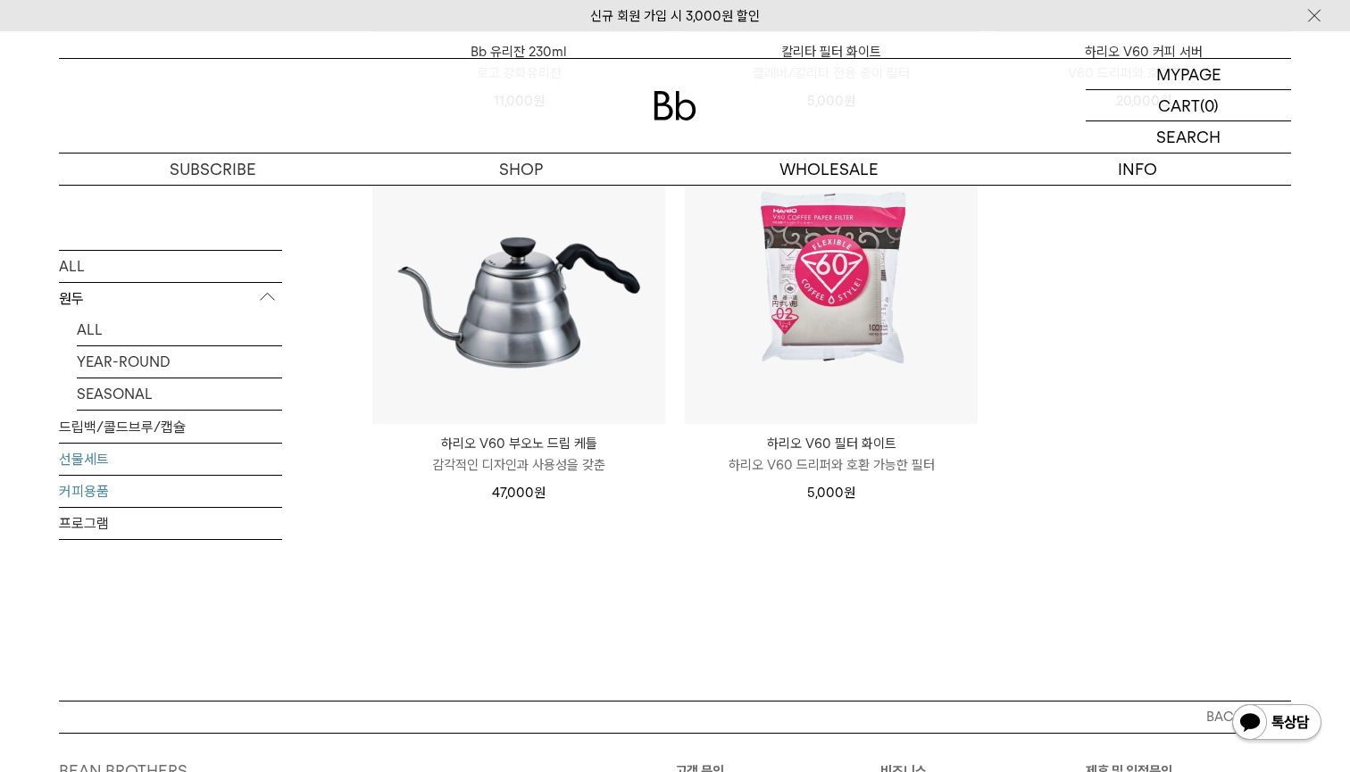
scroll to position [614, 0]
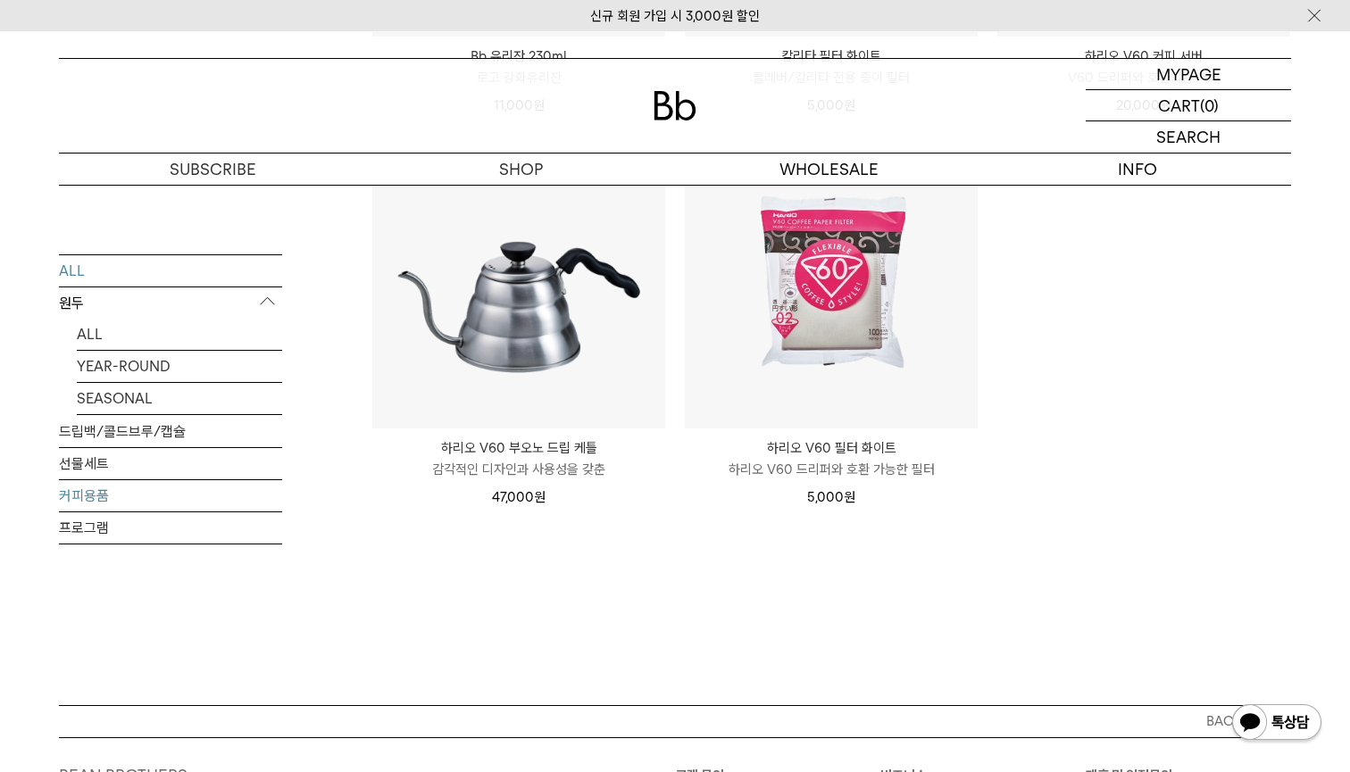
click at [150, 268] on link "ALL" at bounding box center [170, 270] width 223 height 31
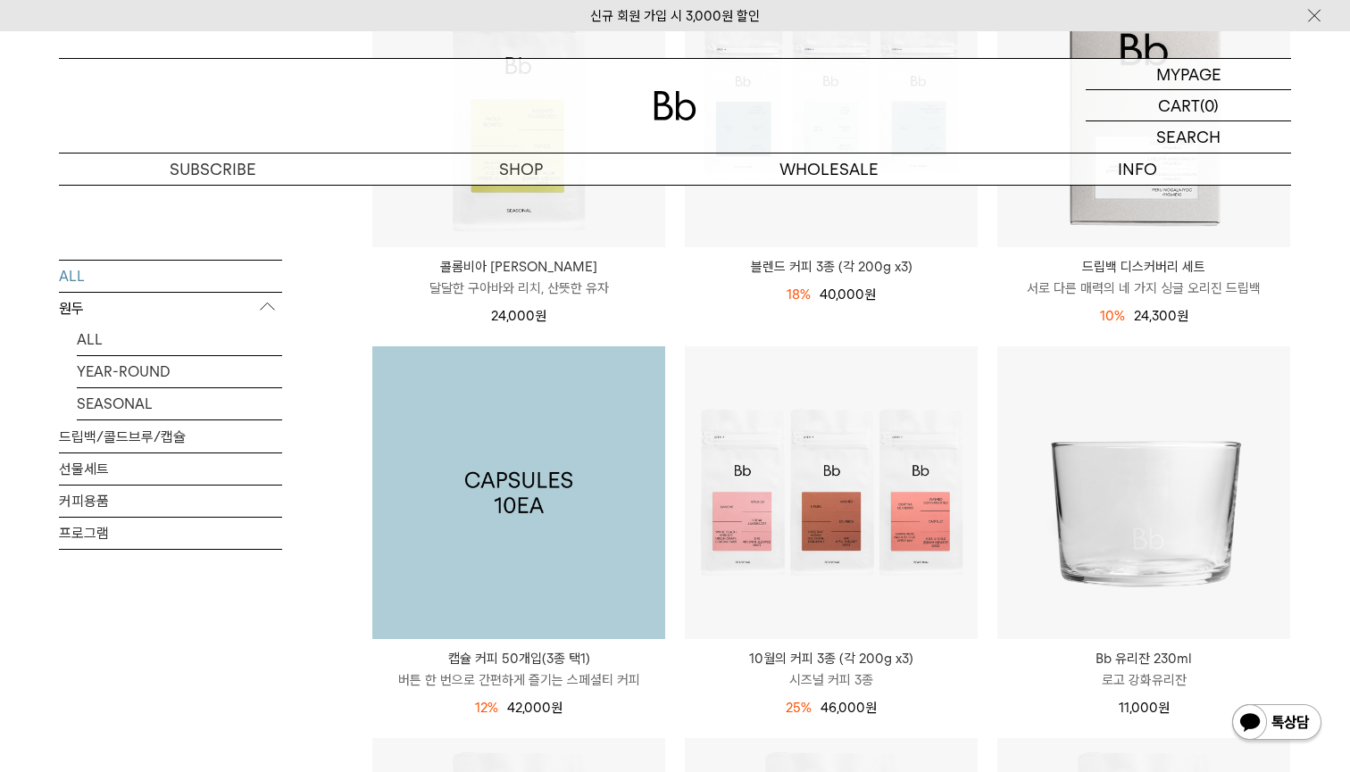
scroll to position [404, 0]
